Goal: Information Seeking & Learning: Learn about a topic

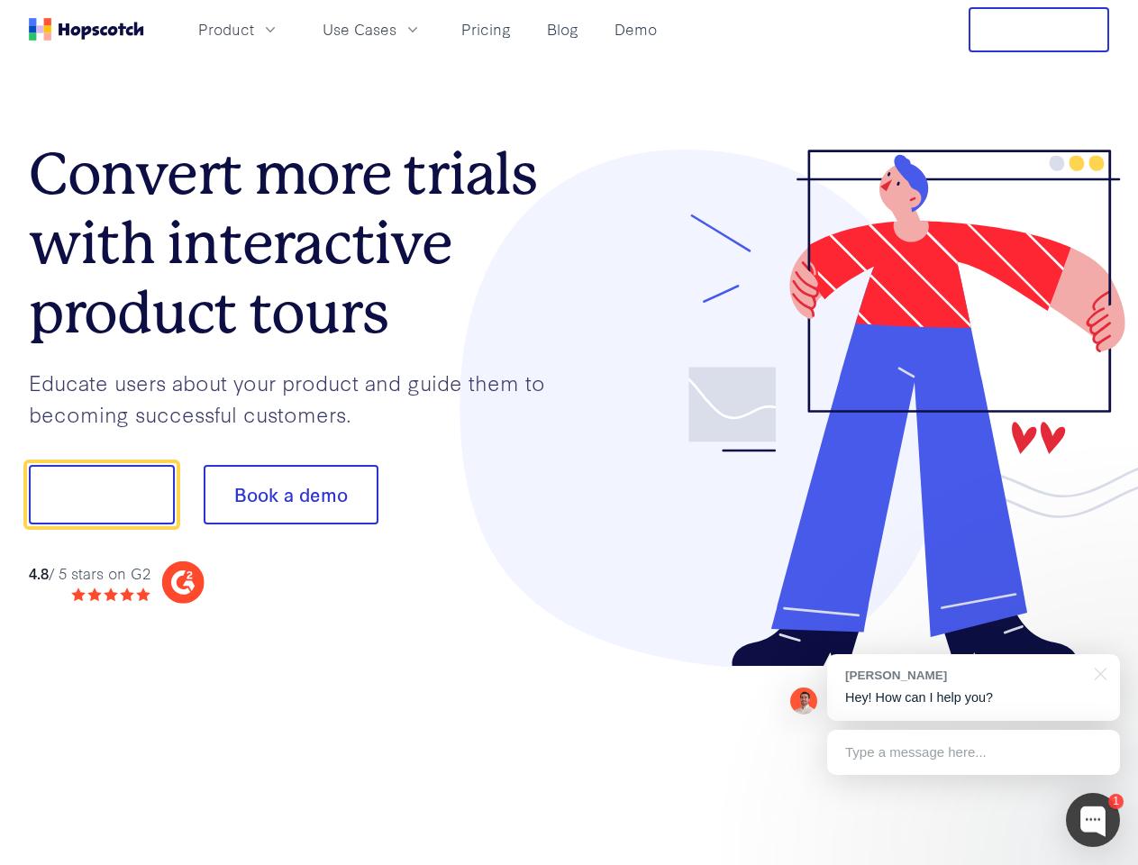
click at [570, 433] on div at bounding box center [840, 409] width 541 height 518
click at [254, 29] on span "Product" at bounding box center [226, 29] width 56 height 23
click at [397, 29] on span "Use Cases" at bounding box center [360, 29] width 74 height 23
click at [1039, 30] on button "Free Trial" at bounding box center [1039, 29] width 141 height 45
click at [101, 495] on button "Show me!" at bounding box center [102, 494] width 146 height 59
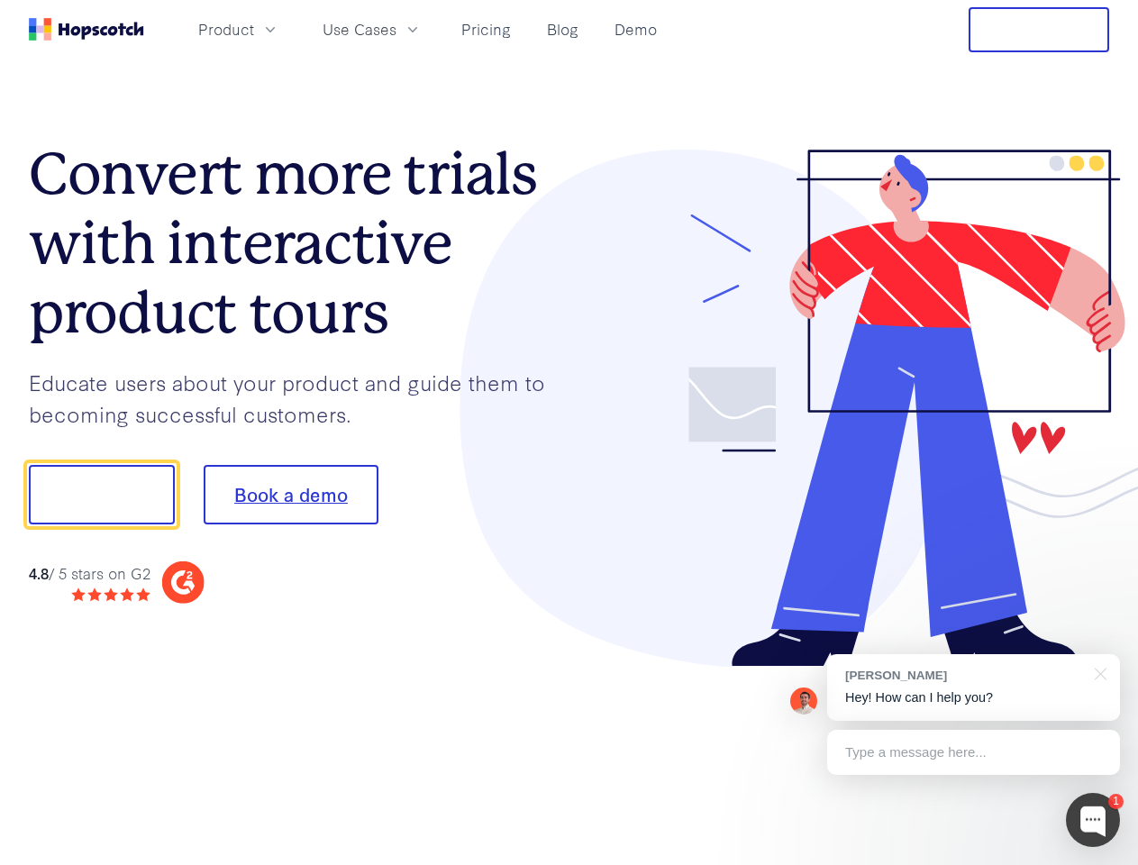
click at [290, 495] on button "Book a demo" at bounding box center [291, 494] width 175 height 59
click at [1093, 820] on div at bounding box center [1093, 820] width 54 height 54
click at [974, 688] on div "[PERSON_NAME] Hey! How can I help you?" at bounding box center [973, 687] width 293 height 67
click at [1098, 672] on div at bounding box center [951, 492] width 338 height 601
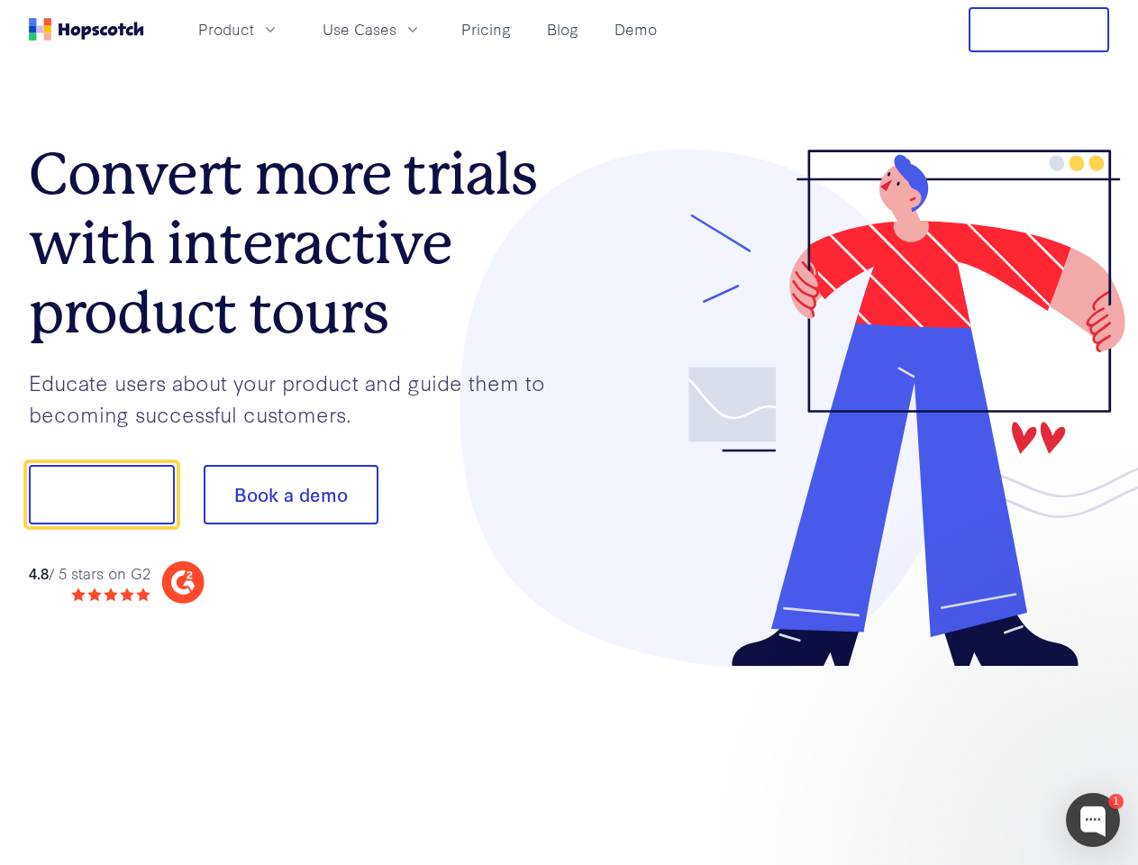
click at [974, 753] on div at bounding box center [951, 614] width 338 height 360
